Goal: Information Seeking & Learning: Learn about a topic

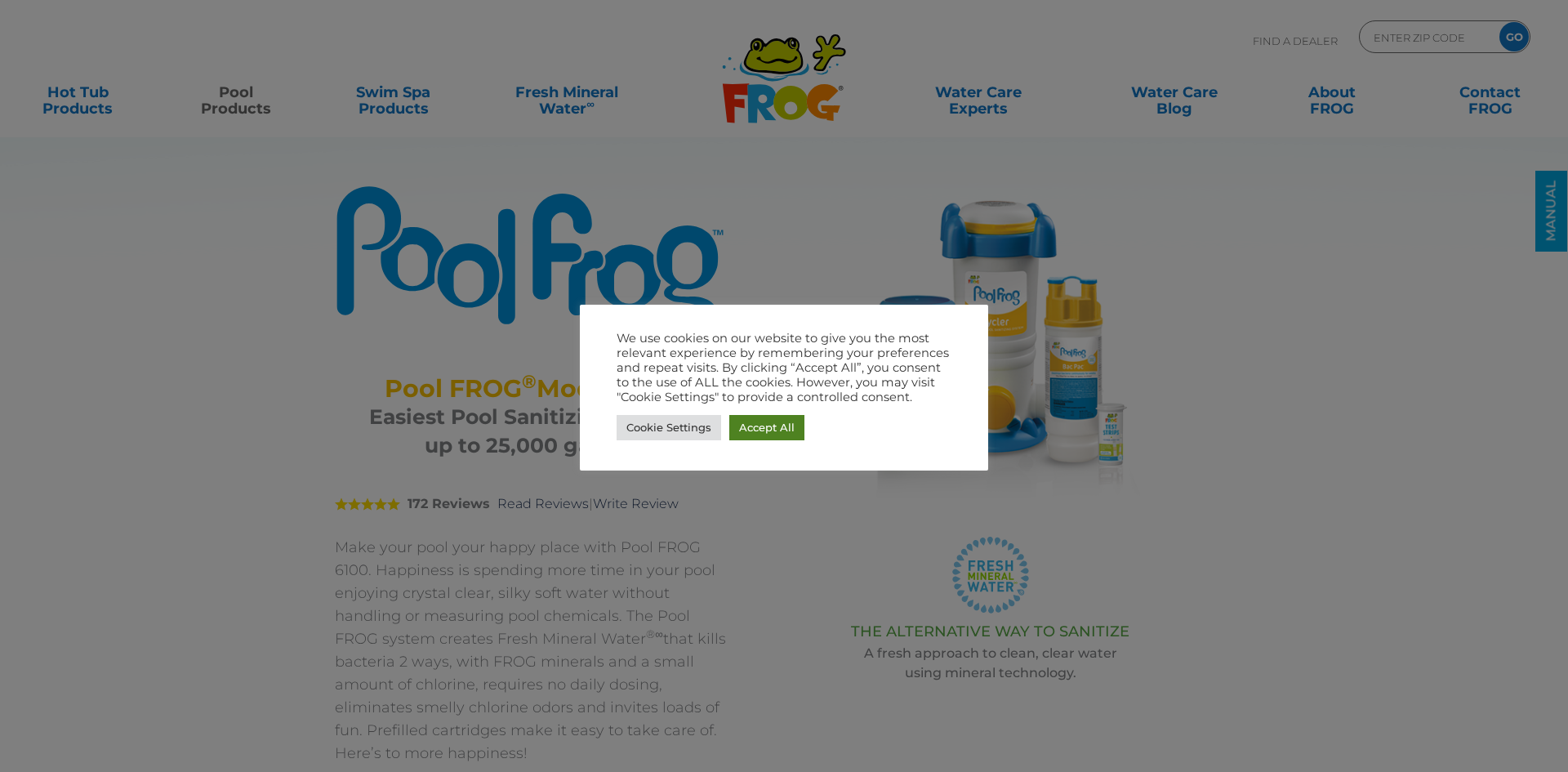
click at [781, 422] on link "Accept All" at bounding box center [766, 427] width 75 height 26
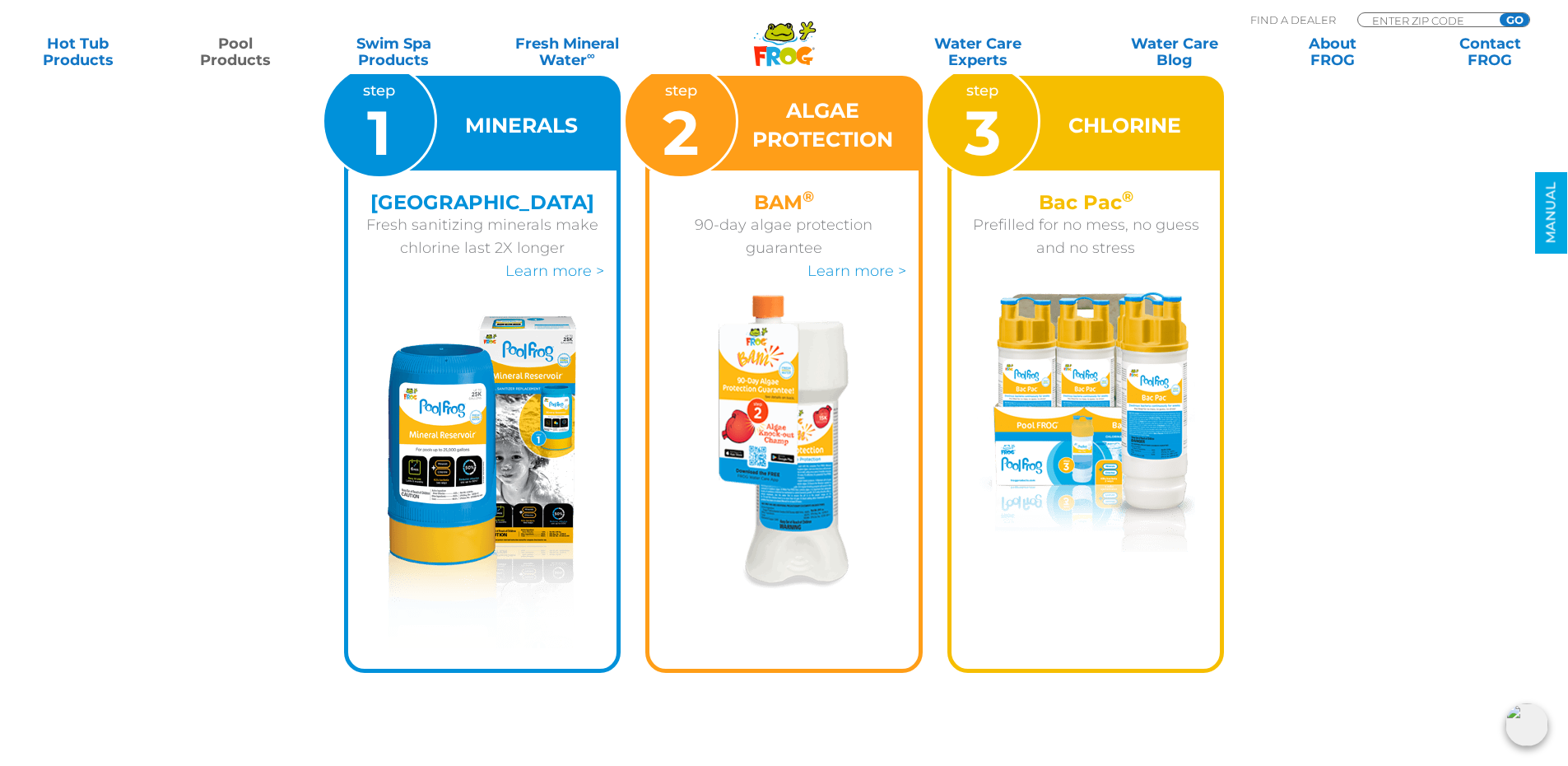
scroll to position [2388, 0]
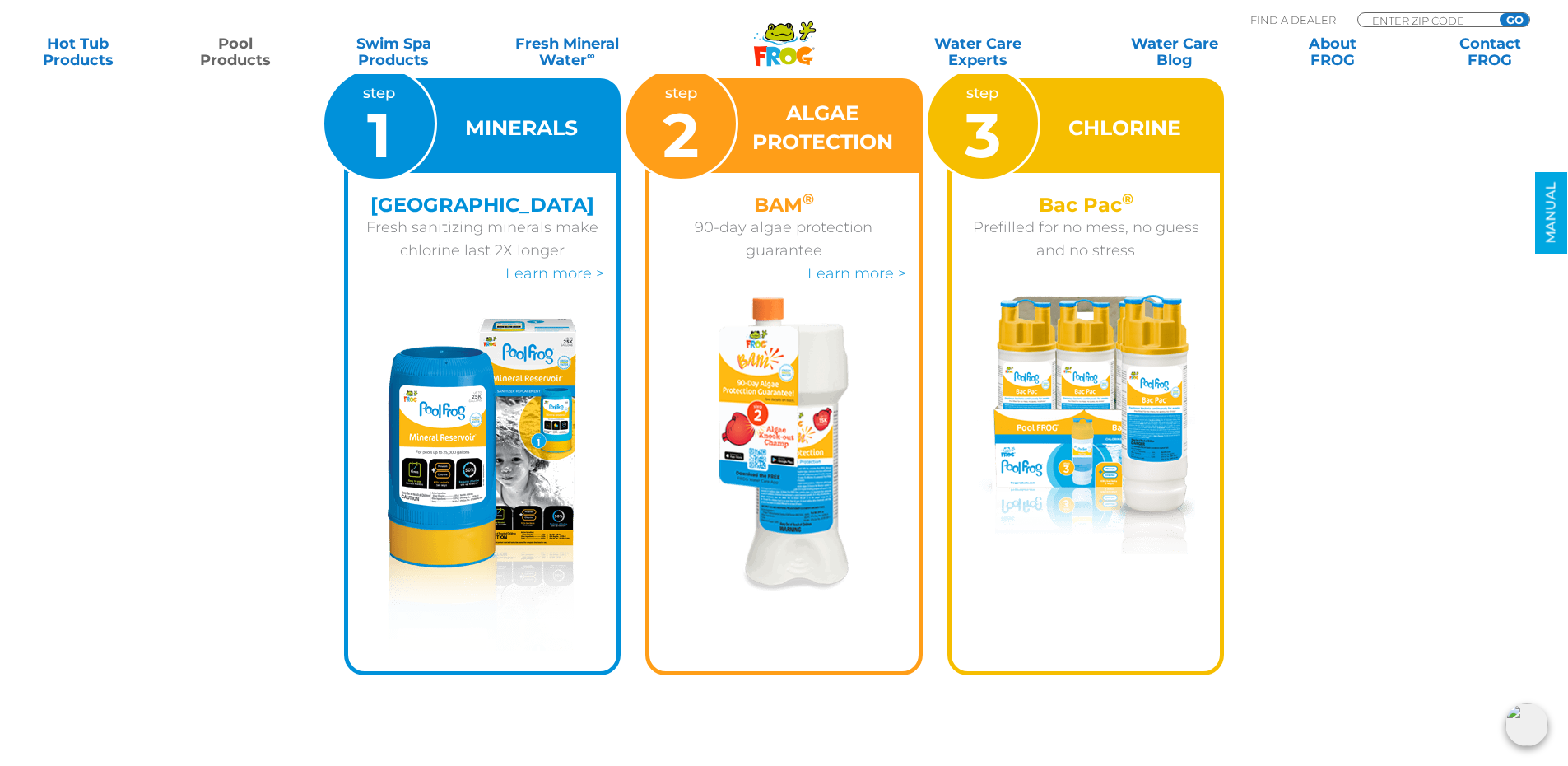
click at [437, 326] on img at bounding box center [481, 484] width 188 height 332
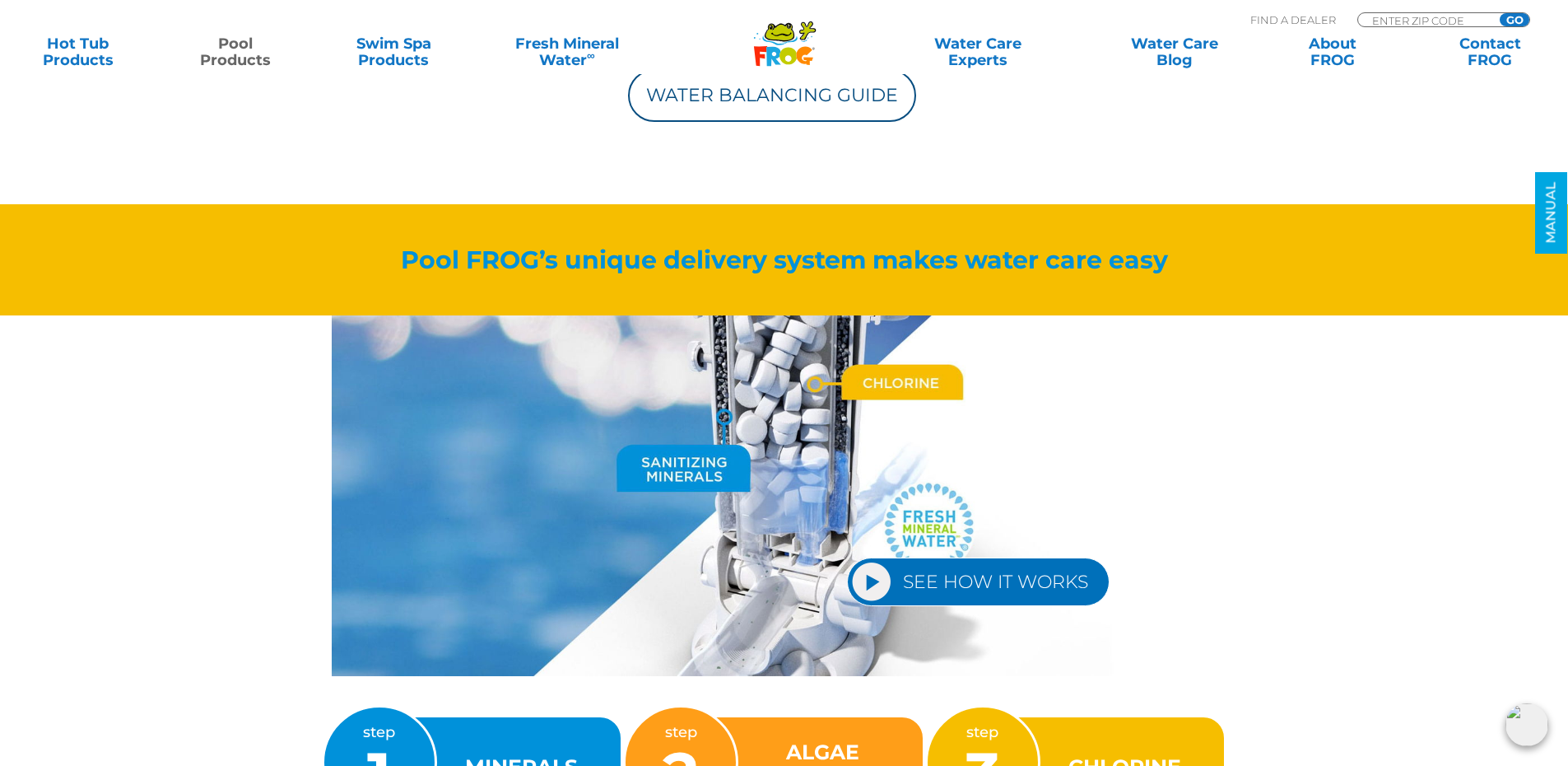
scroll to position [1812, 0]
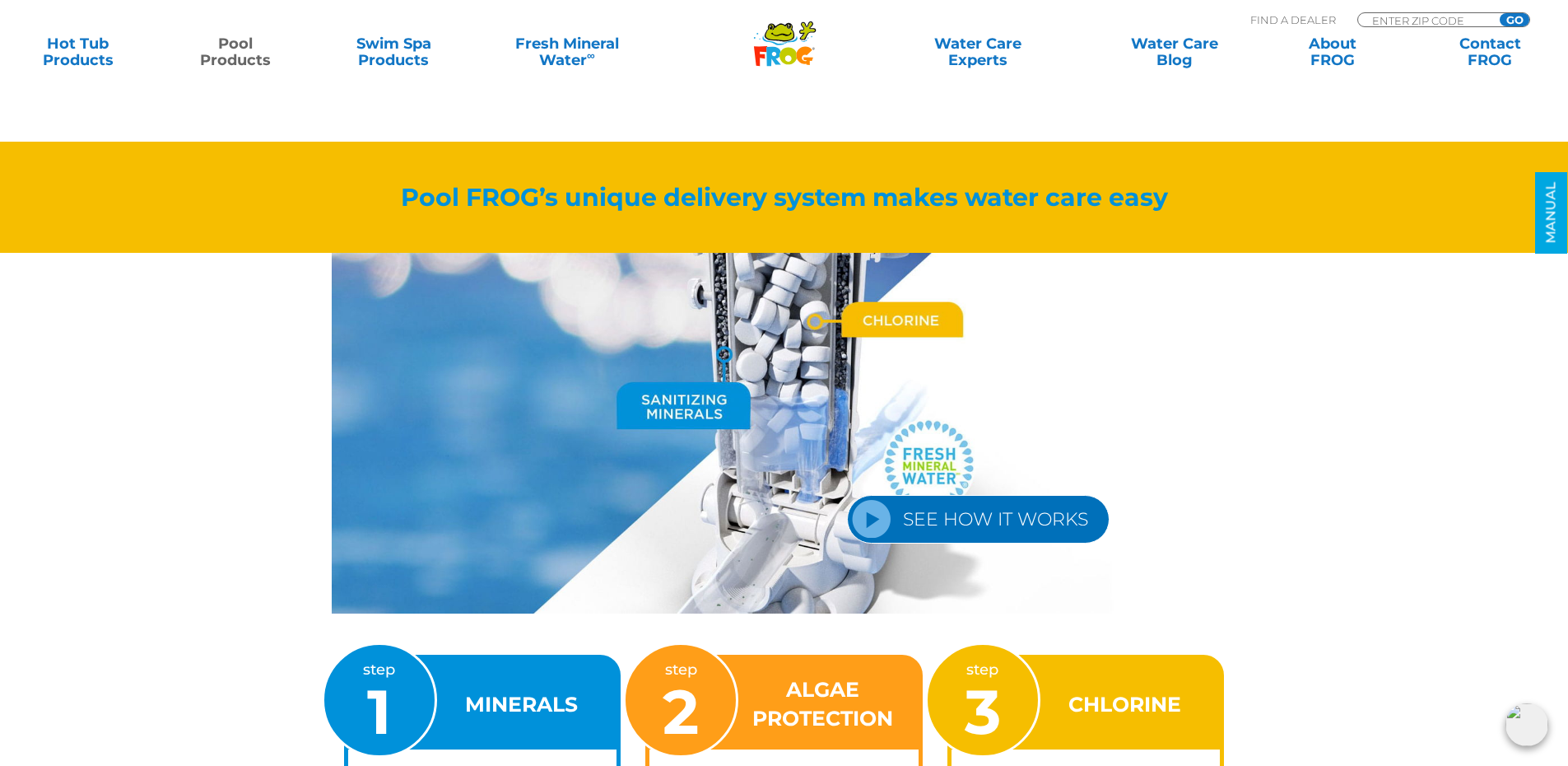
click at [970, 517] on link "SEE HOW IT WORKS" at bounding box center [978, 519] width 263 height 49
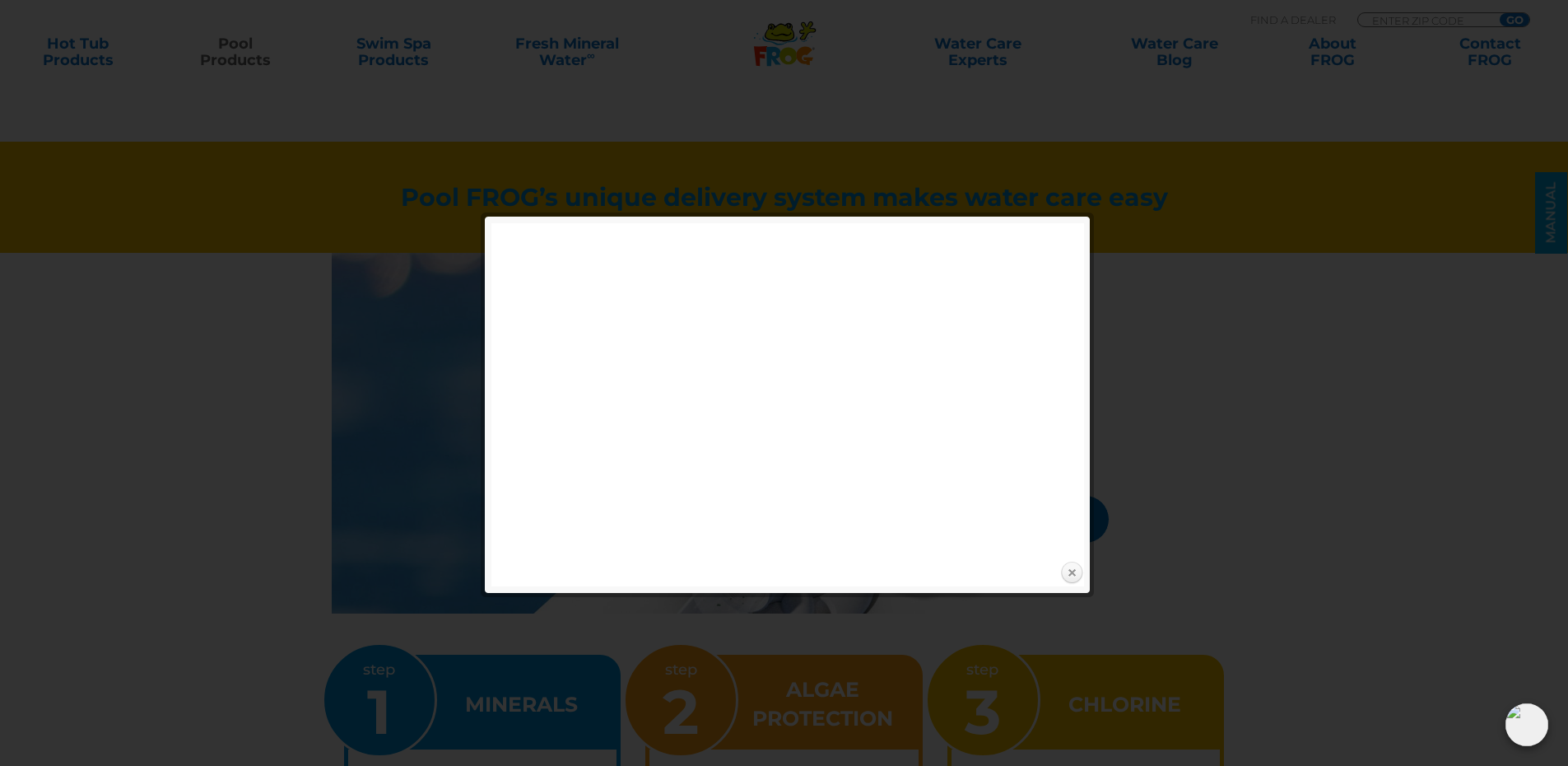
click at [1078, 568] on link "Close" at bounding box center [1072, 573] width 25 height 25
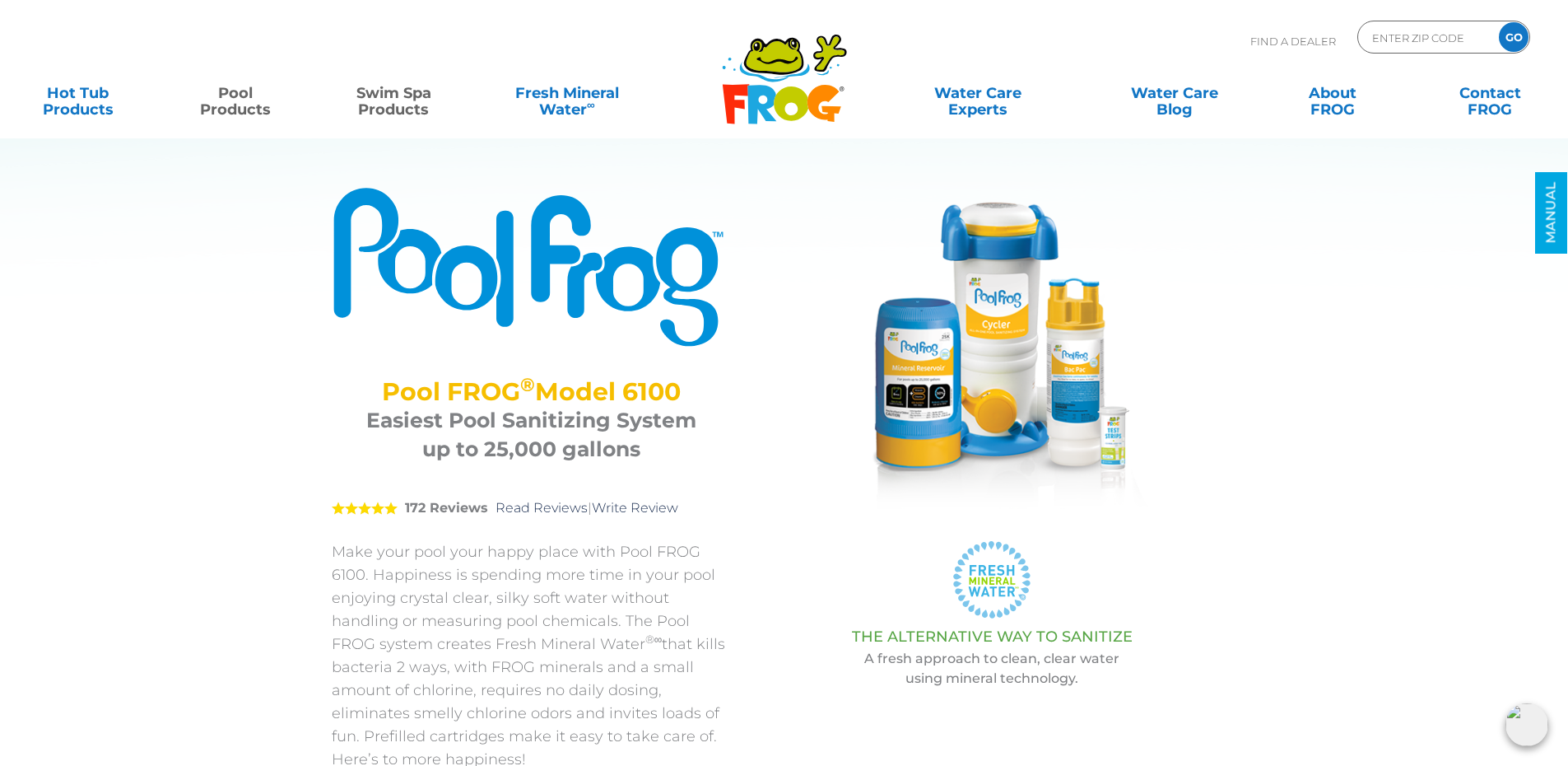
click at [379, 96] on link "Swim Spa Products" at bounding box center [393, 93] width 122 height 32
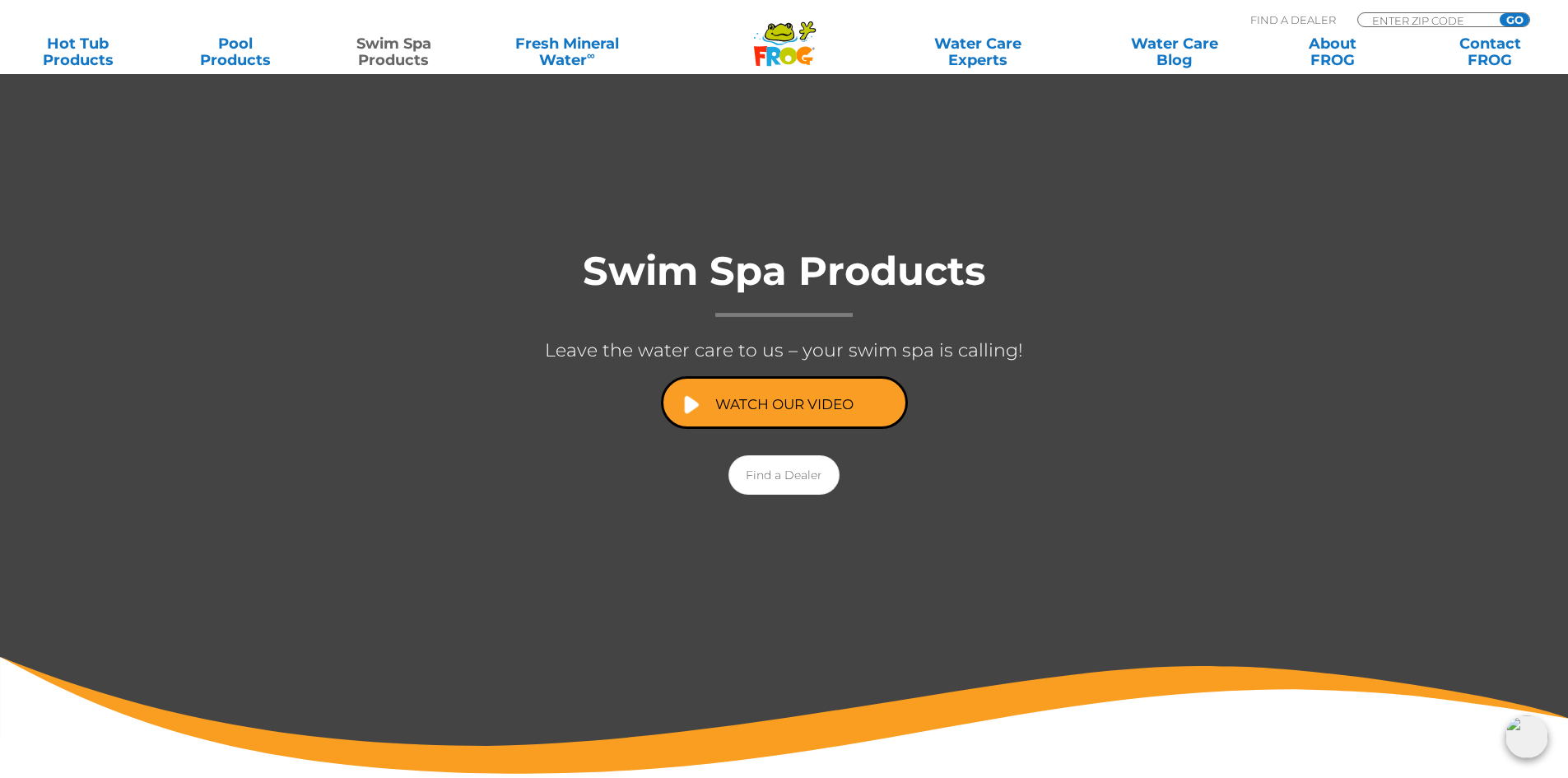
scroll to position [164, 0]
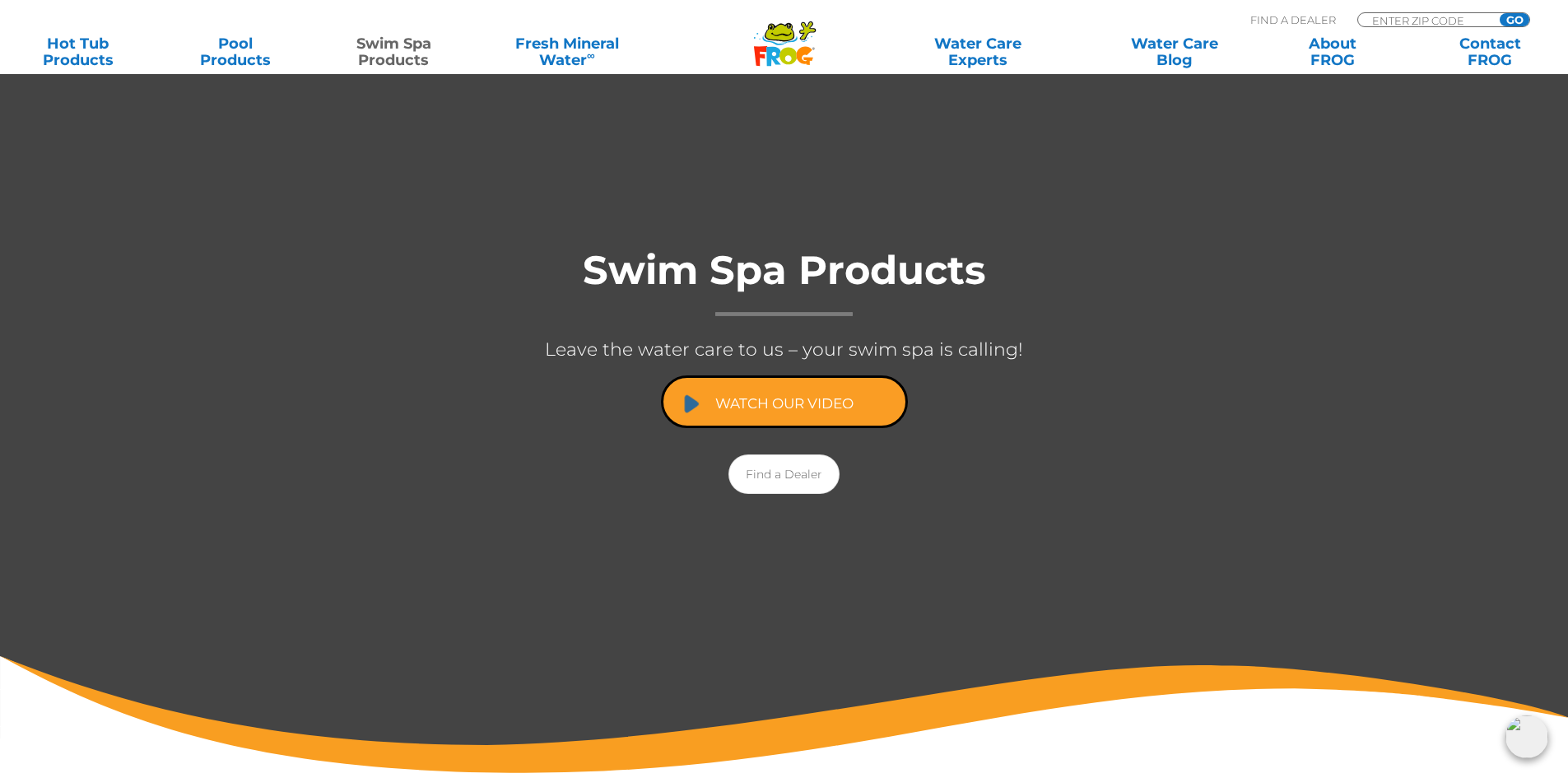
click at [773, 394] on link "Watch Our Video" at bounding box center [784, 401] width 247 height 53
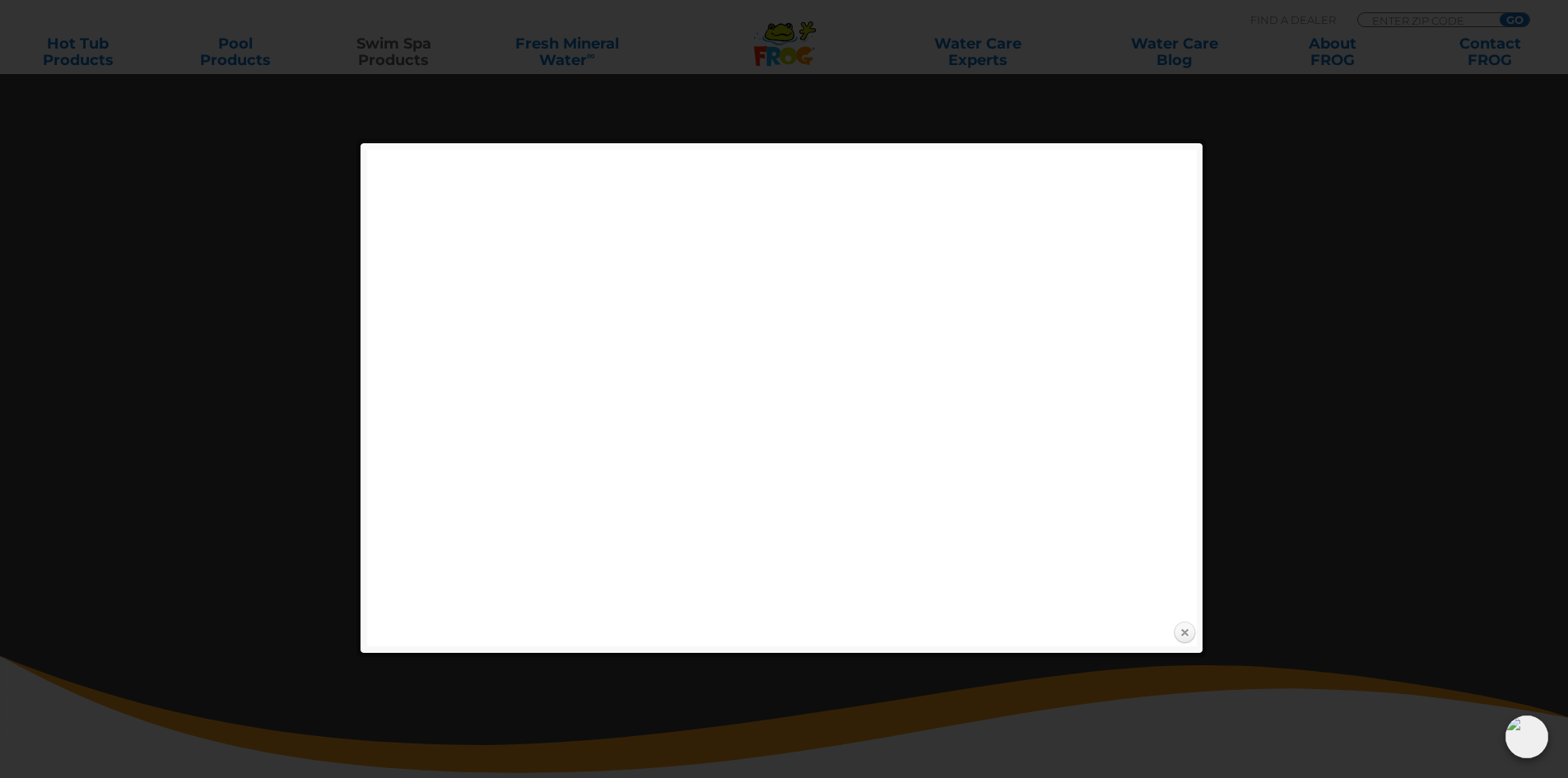
click at [1187, 630] on link "Close" at bounding box center [1185, 633] width 25 height 25
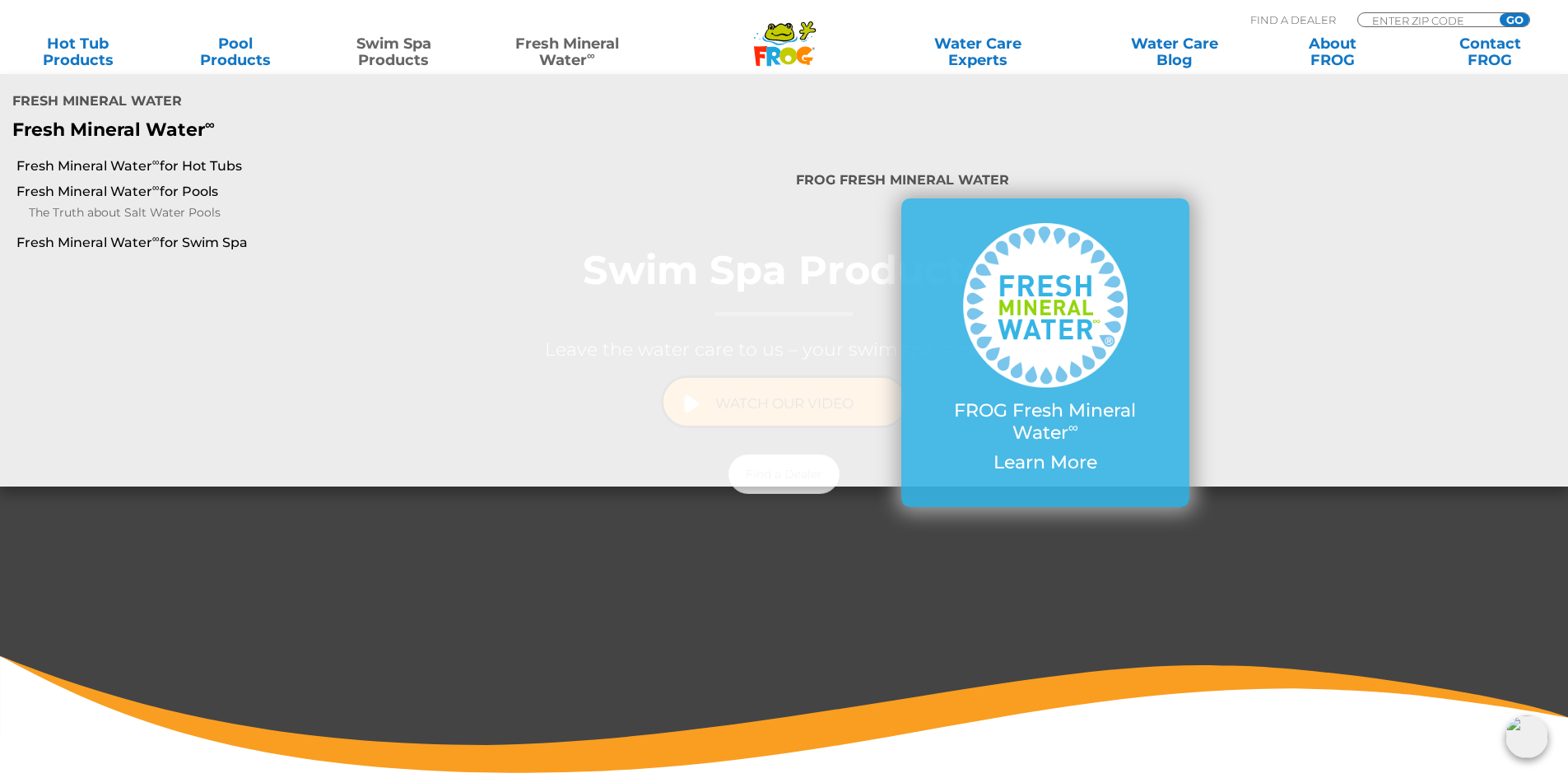
click at [571, 45] on link "Fresh Mineral Water ∞" at bounding box center [566, 52] width 154 height 32
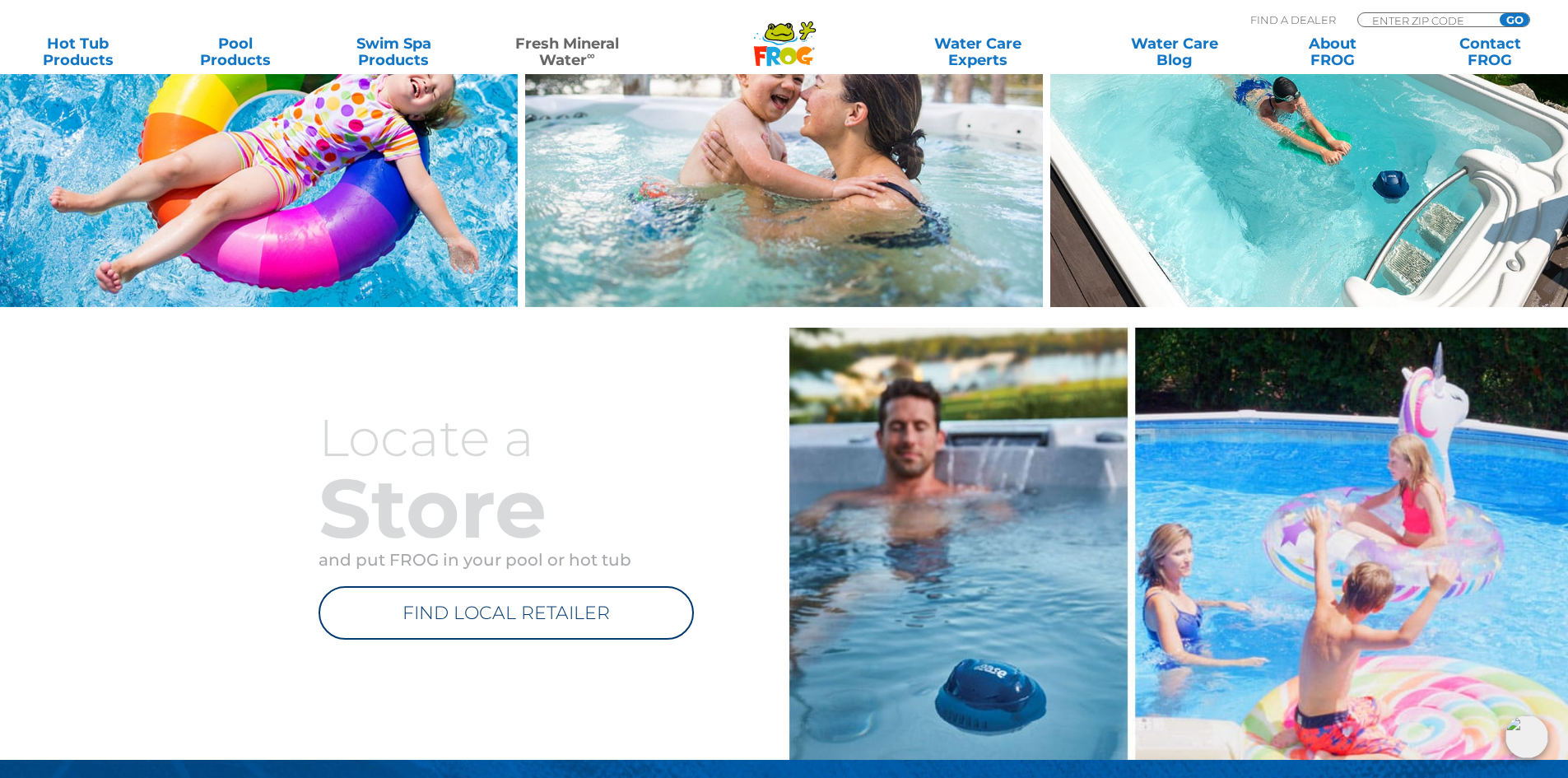
scroll to position [1728, 0]
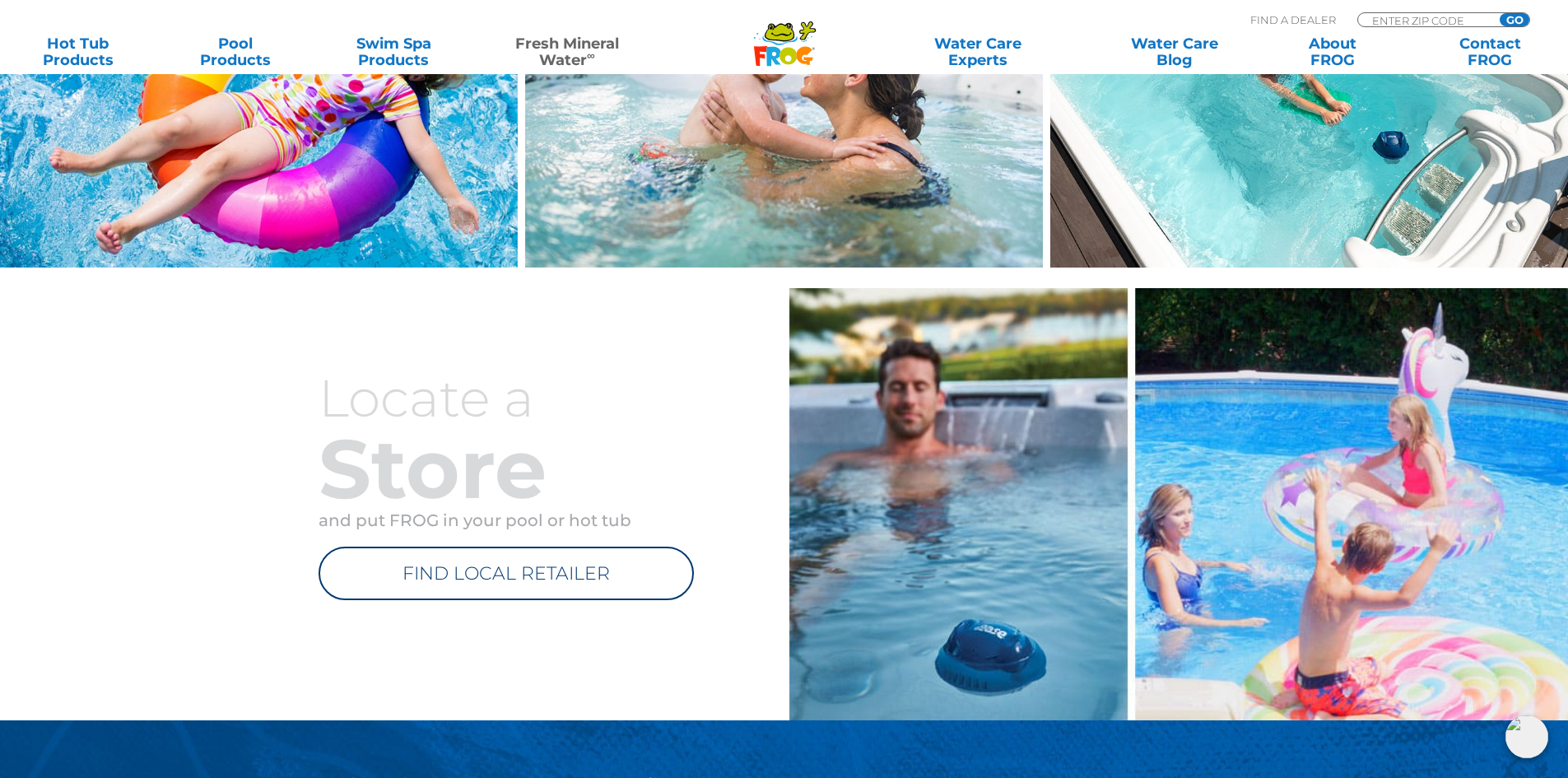
click at [416, 563] on link "FIND LOCAL RETAILER" at bounding box center [506, 573] width 375 height 53
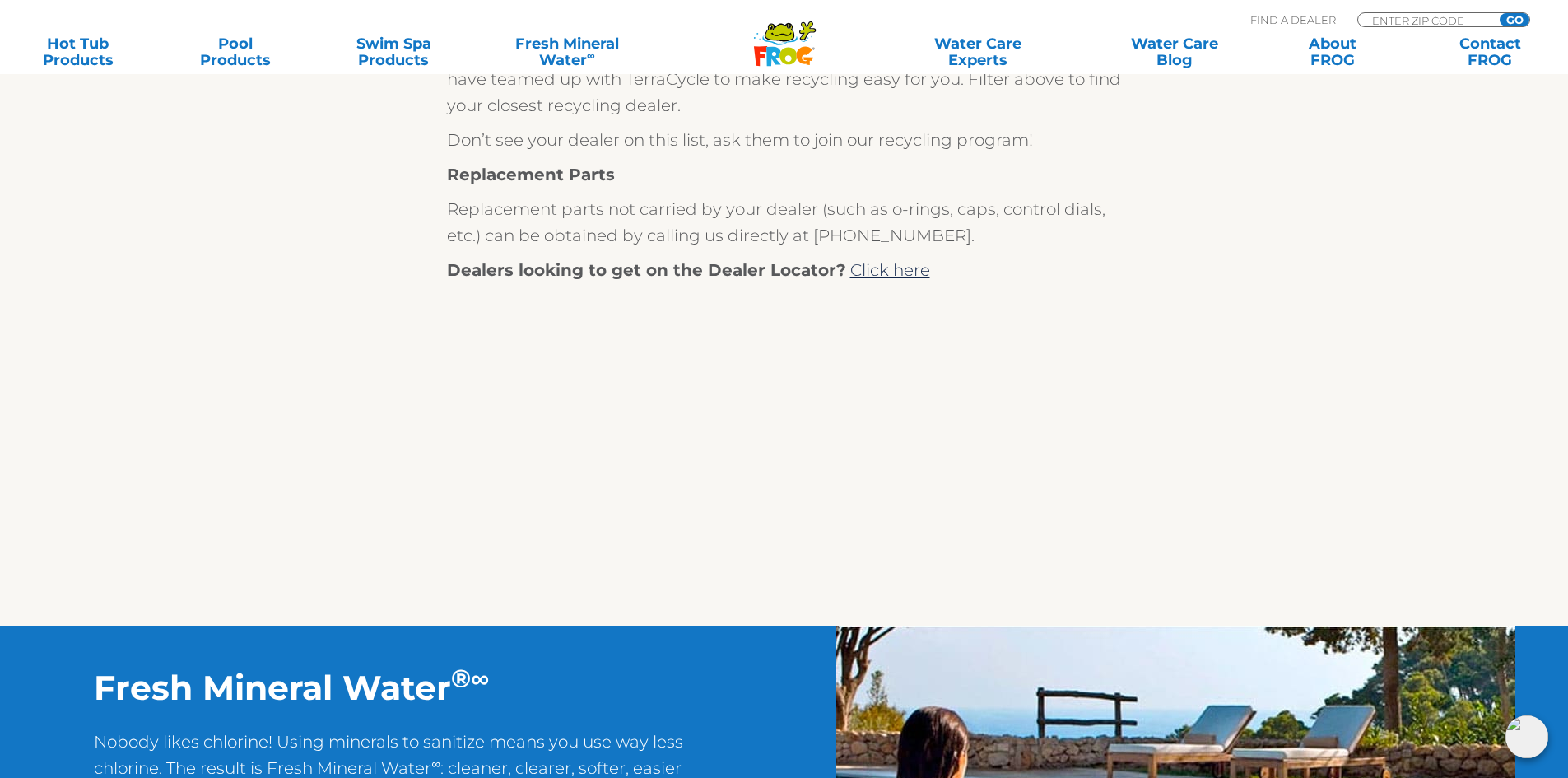
scroll to position [741, 0]
